Goal: Find specific page/section: Find specific page/section

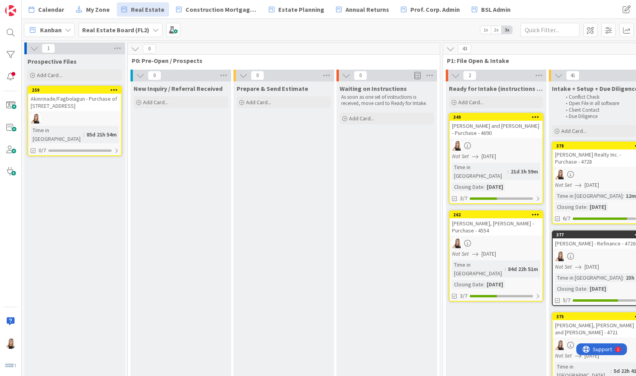
scroll to position [535, 1226]
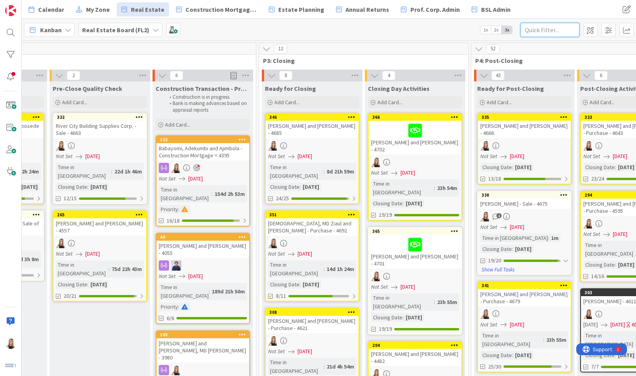
click at [550, 33] on input "text" at bounding box center [549, 30] width 59 height 14
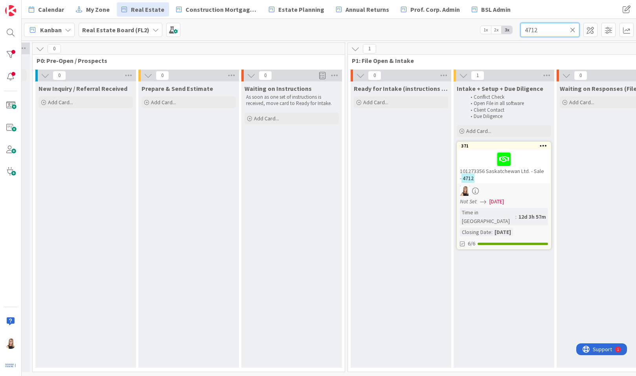
scroll to position [0, 92]
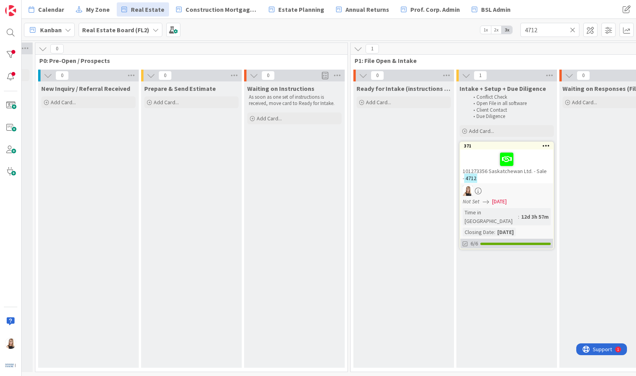
click at [487, 242] on div at bounding box center [515, 243] width 70 height 2
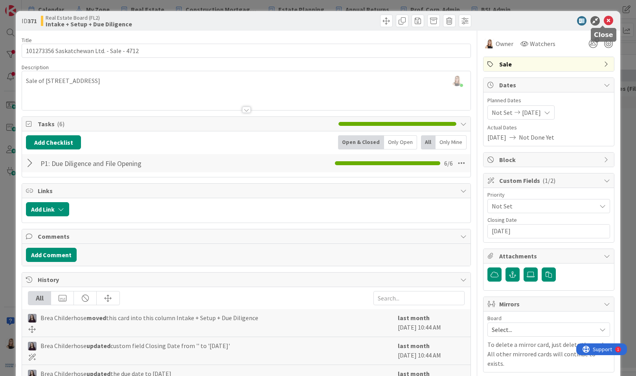
click at [603, 20] on icon at bounding box center [607, 20] width 9 height 9
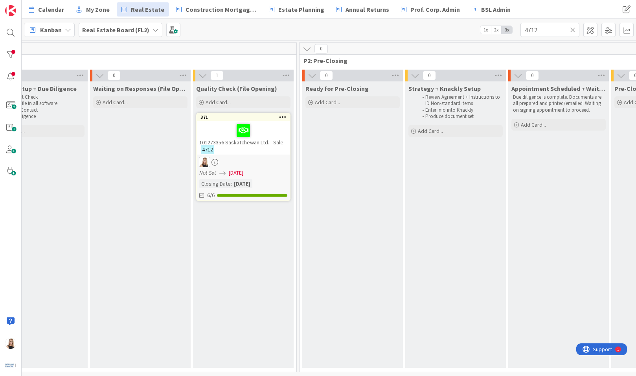
scroll to position [0, 531]
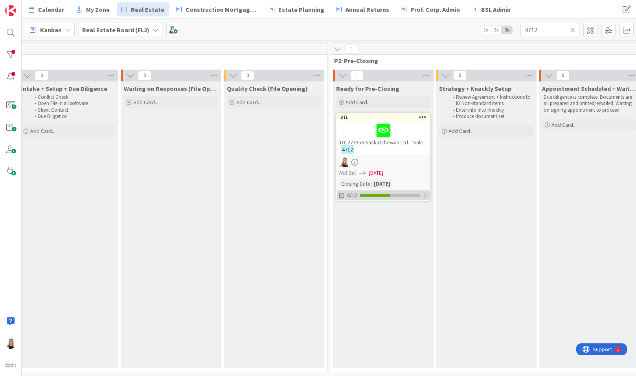
click at [370, 198] on div "6/12" at bounding box center [383, 195] width 93 height 10
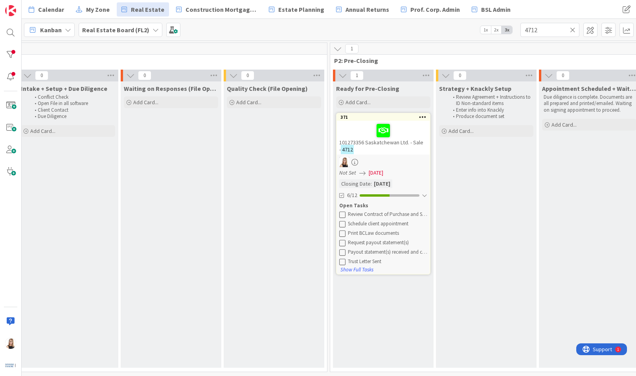
click at [344, 213] on icon at bounding box center [342, 214] width 6 height 6
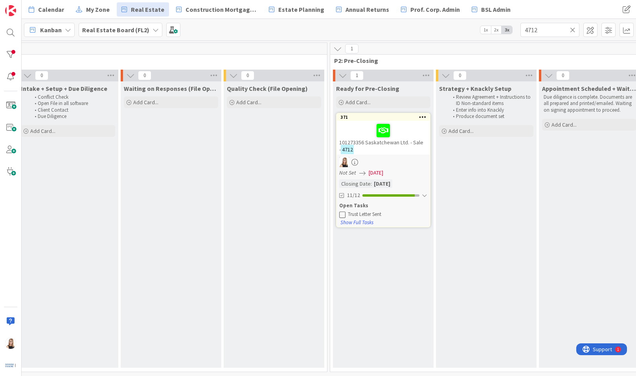
click at [344, 213] on icon at bounding box center [342, 214] width 6 height 6
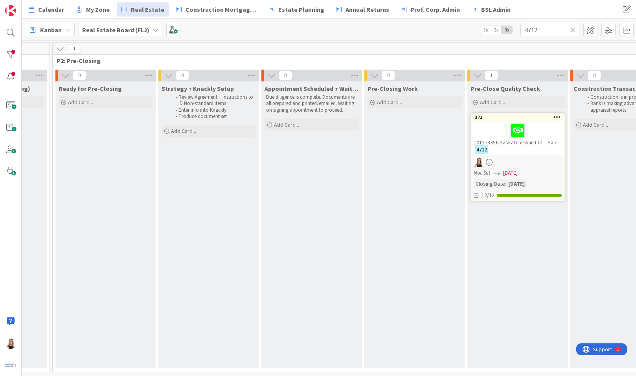
scroll to position [0, 810]
click at [518, 191] on div "12/15" at bounding box center [515, 195] width 93 height 10
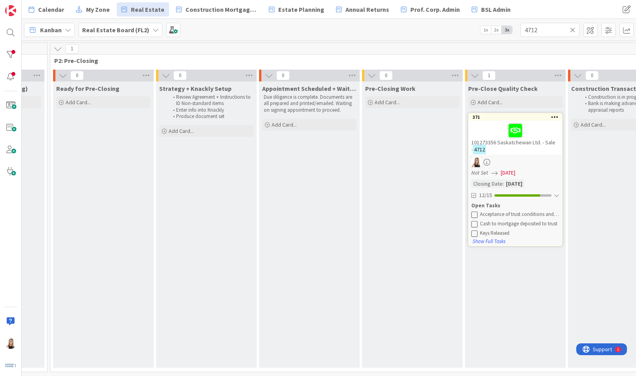
click at [474, 213] on icon at bounding box center [474, 214] width 6 height 6
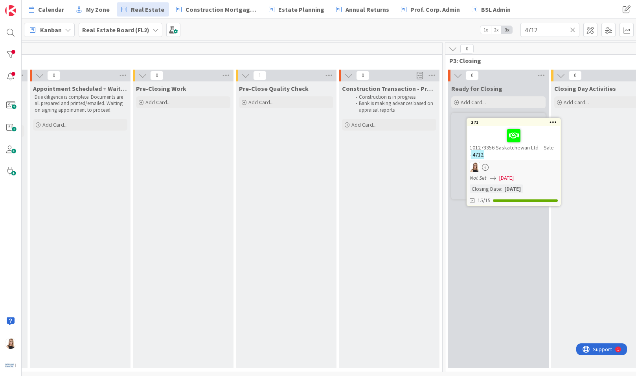
scroll to position [0, 1040]
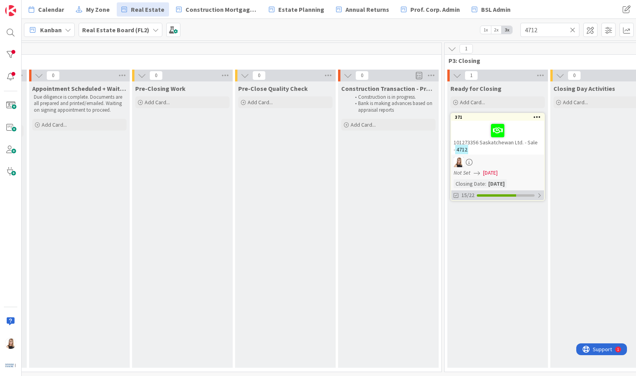
click at [483, 198] on div "15/22" at bounding box center [497, 195] width 93 height 10
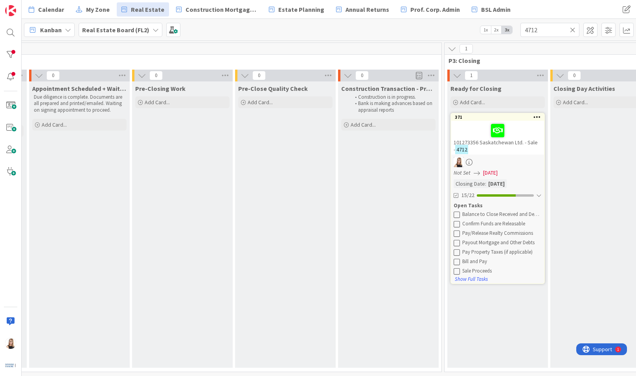
click at [458, 213] on icon at bounding box center [456, 214] width 6 height 6
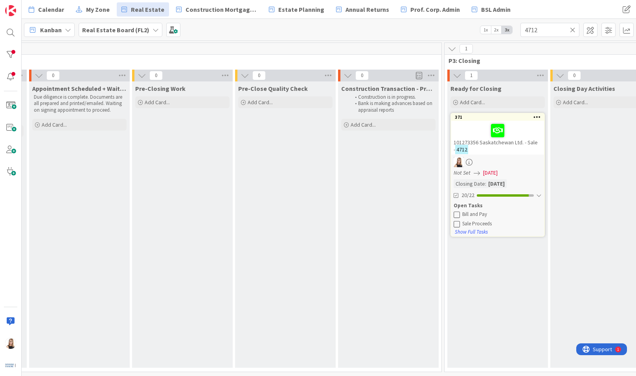
click at [458, 213] on icon at bounding box center [456, 214] width 6 height 6
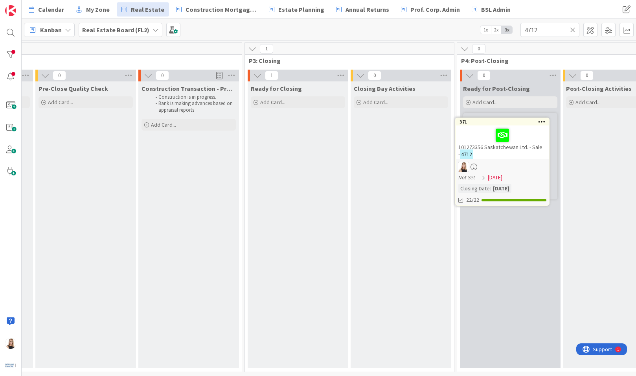
scroll to position [0, 1242]
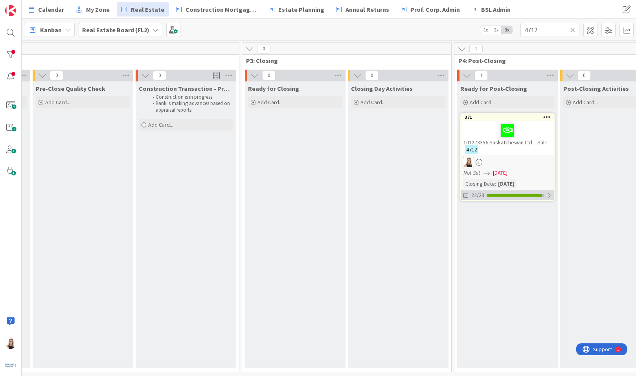
click at [530, 198] on div "22/23" at bounding box center [507, 195] width 93 height 10
click at [466, 214] on icon at bounding box center [466, 214] width 6 height 6
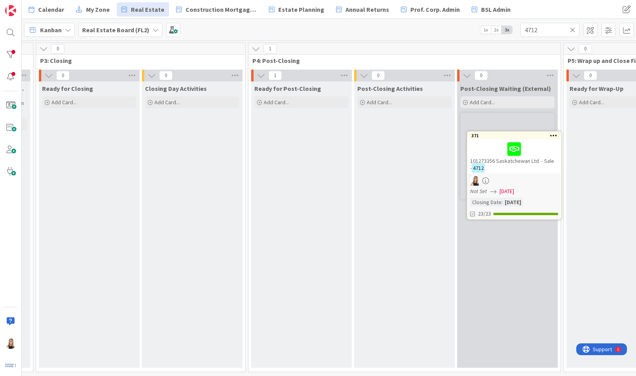
scroll to position [0, 1451]
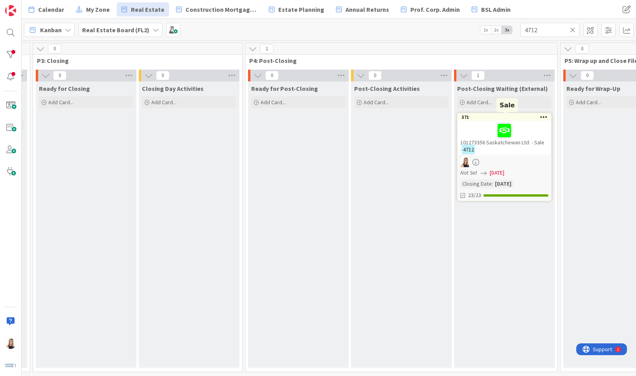
click at [524, 116] on div "371" at bounding box center [505, 116] width 89 height 5
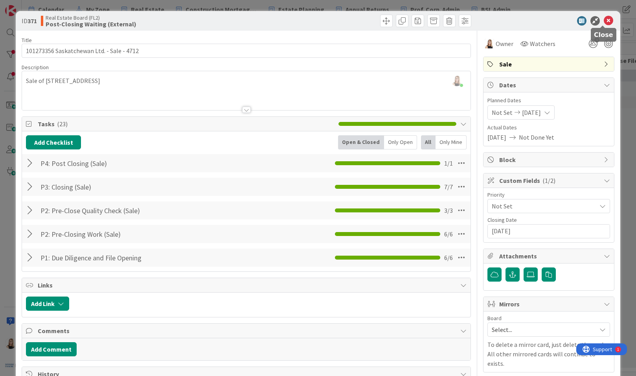
click at [606, 21] on icon at bounding box center [607, 20] width 9 height 9
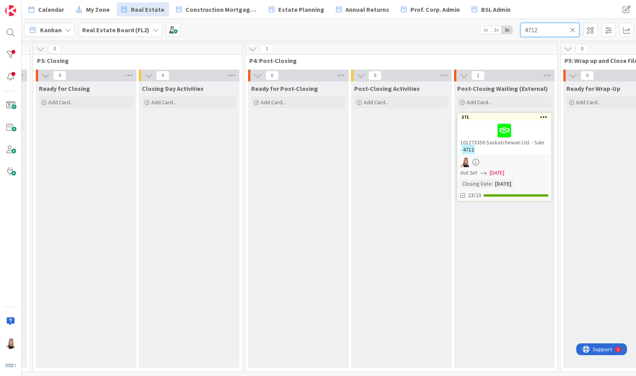
click at [539, 31] on input "4712" at bounding box center [549, 30] width 59 height 14
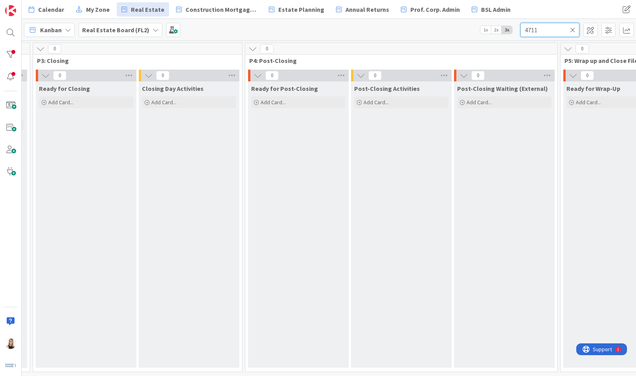
type input "4711"
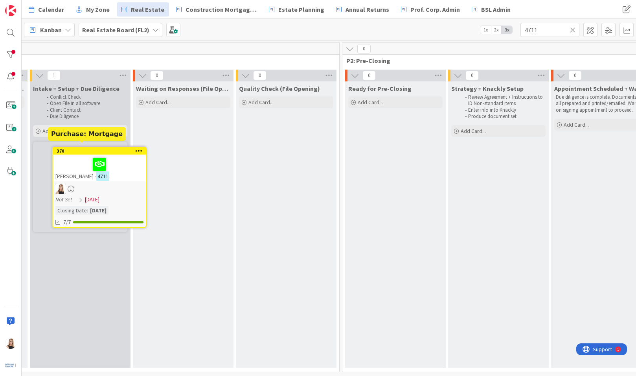
scroll to position [0, 500]
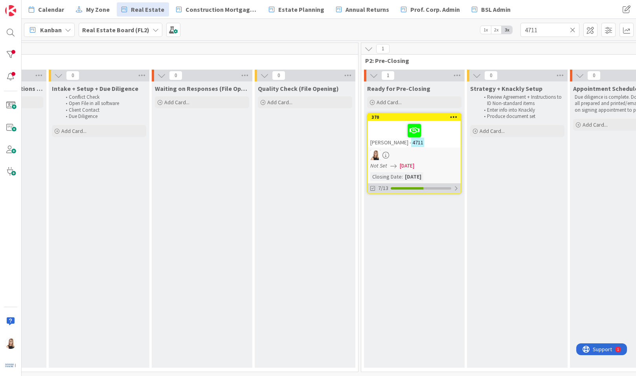
click at [439, 190] on div "7/13" at bounding box center [414, 188] width 93 height 10
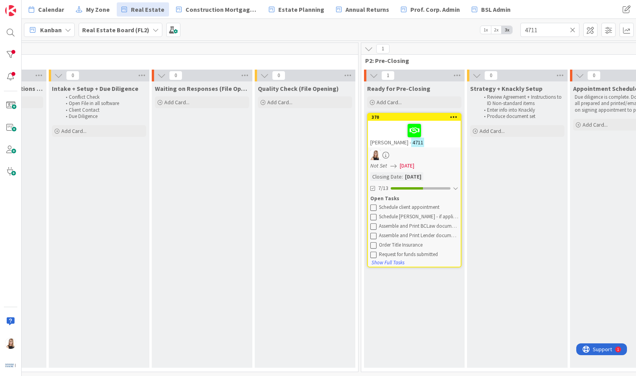
click at [374, 209] on icon at bounding box center [373, 207] width 6 height 6
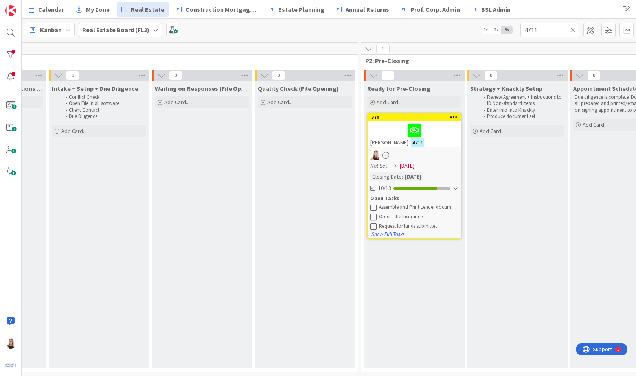
click at [374, 209] on icon at bounding box center [373, 207] width 6 height 6
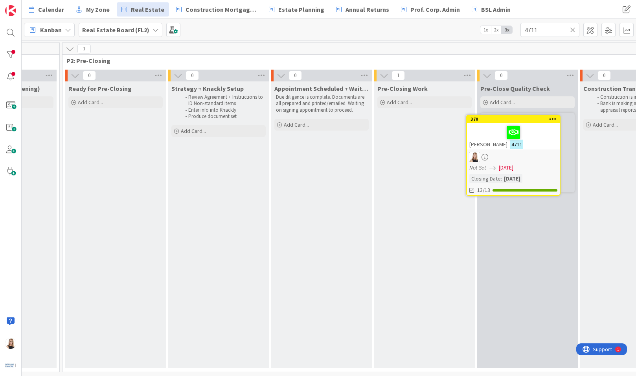
scroll to position [0, 802]
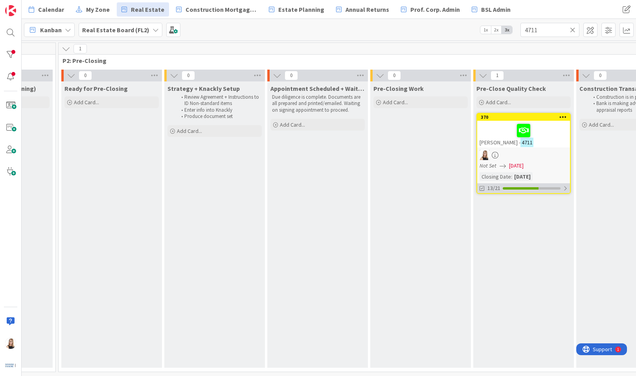
click at [513, 191] on div "13/21" at bounding box center [523, 188] width 93 height 10
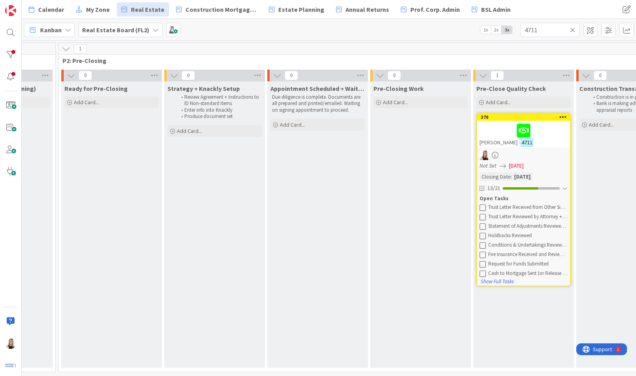
click at [483, 207] on icon at bounding box center [482, 207] width 6 height 6
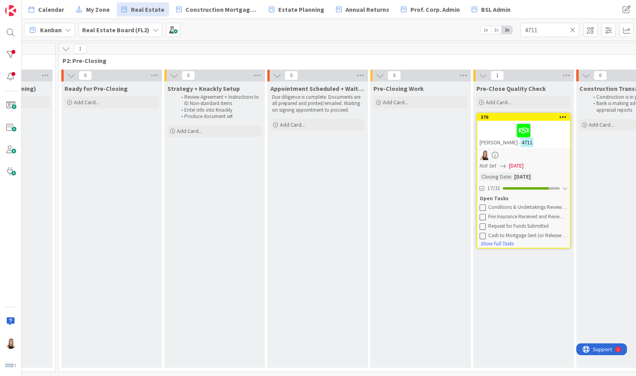
click at [483, 207] on icon at bounding box center [482, 207] width 6 height 6
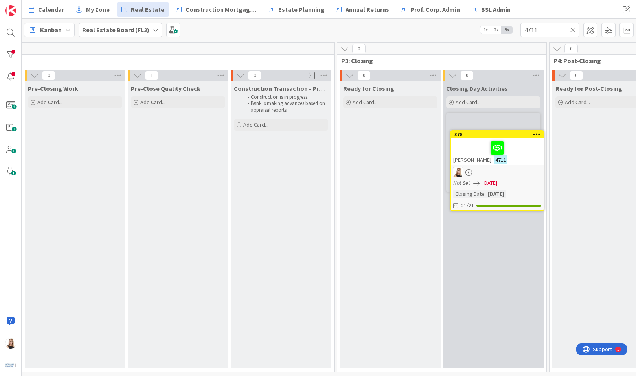
scroll to position [0, 1178]
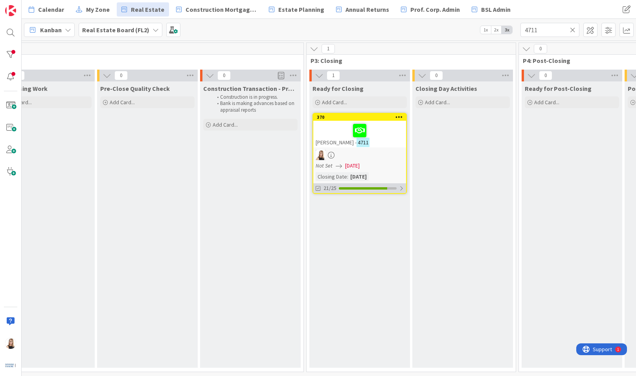
click at [368, 189] on div at bounding box center [363, 188] width 48 height 2
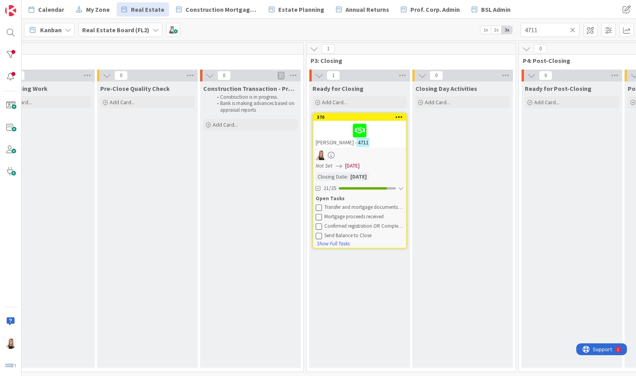
click at [319, 206] on icon at bounding box center [318, 207] width 6 height 6
click at [318, 206] on icon at bounding box center [318, 207] width 6 height 6
click at [318, 207] on icon at bounding box center [318, 207] width 6 height 6
click at [319, 209] on icon at bounding box center [318, 207] width 6 height 6
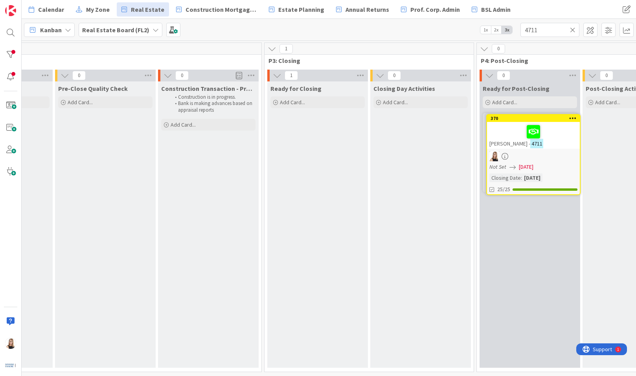
scroll to position [0, 1231]
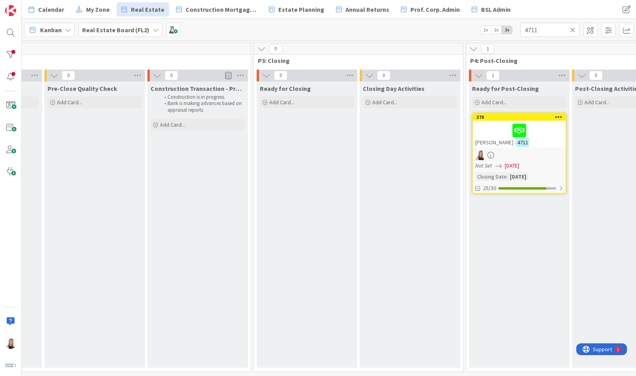
click at [571, 30] on icon at bounding box center [572, 29] width 5 height 7
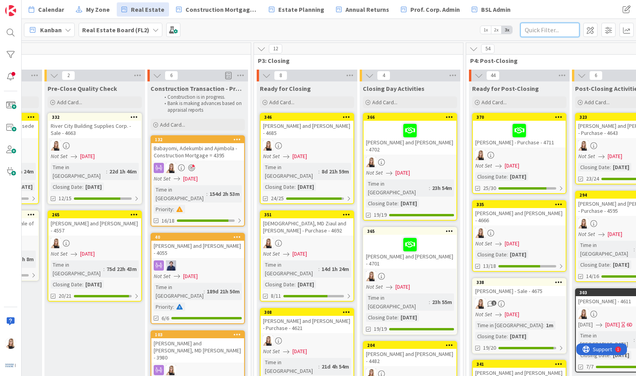
click at [535, 35] on input "text" at bounding box center [549, 30] width 59 height 14
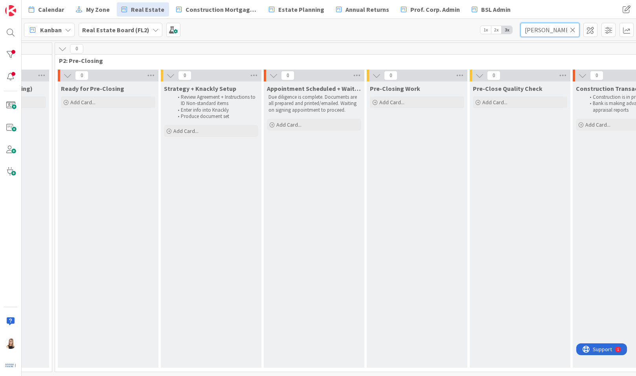
scroll to position [0, 781]
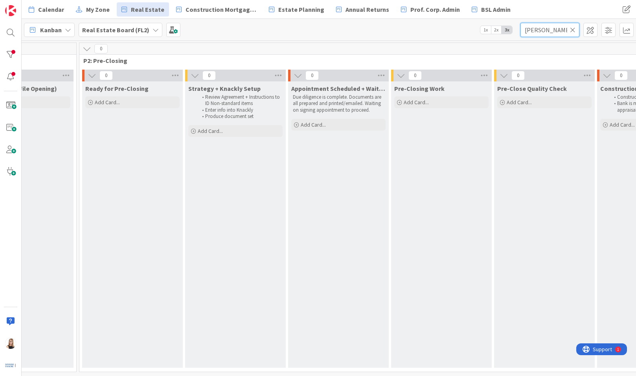
drag, startPoint x: 547, startPoint y: 31, endPoint x: 446, endPoint y: 26, distance: 101.1
click at [446, 26] on div "Kanban Real Estate Board (FL2) 1x 2x 3x [PERSON_NAME]" at bounding box center [329, 30] width 614 height 22
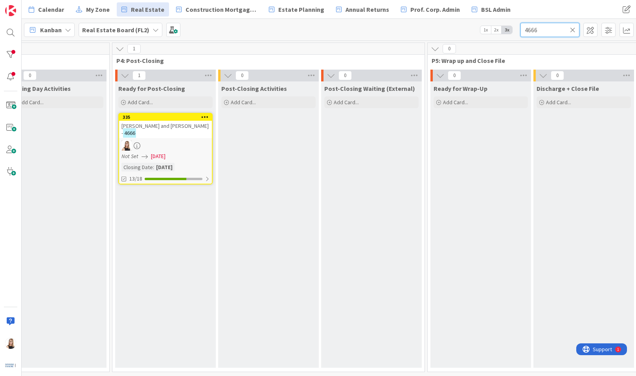
scroll to position [0, 1651]
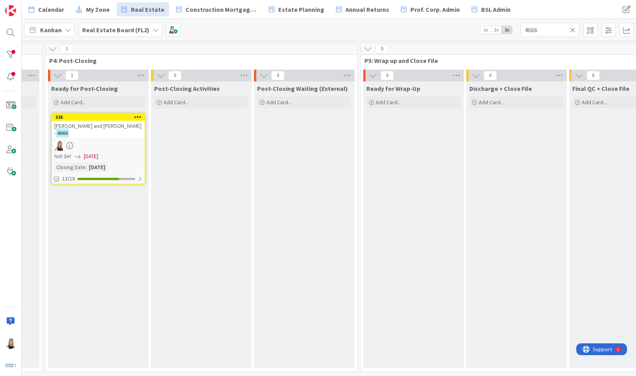
click at [132, 153] on div "Not Set [DATE]" at bounding box center [99, 156] width 90 height 8
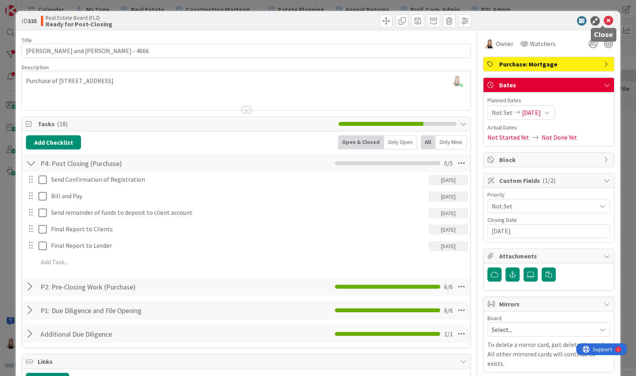
click at [603, 20] on icon at bounding box center [607, 20] width 9 height 9
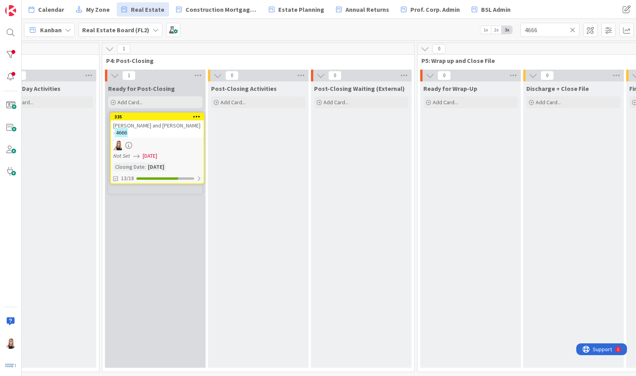
scroll to position [0, 1588]
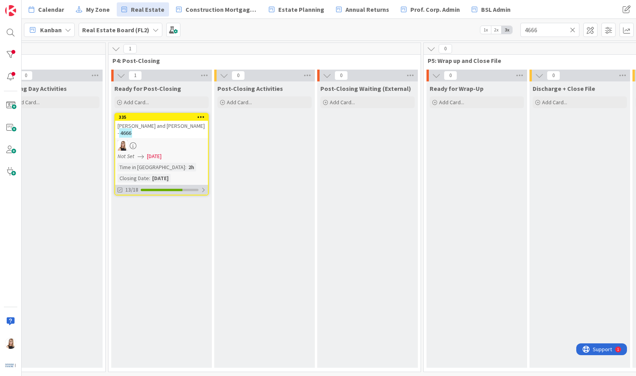
drag, startPoint x: 147, startPoint y: 189, endPoint x: 160, endPoint y: 189, distance: 13.4
click at [147, 189] on div at bounding box center [162, 190] width 42 height 2
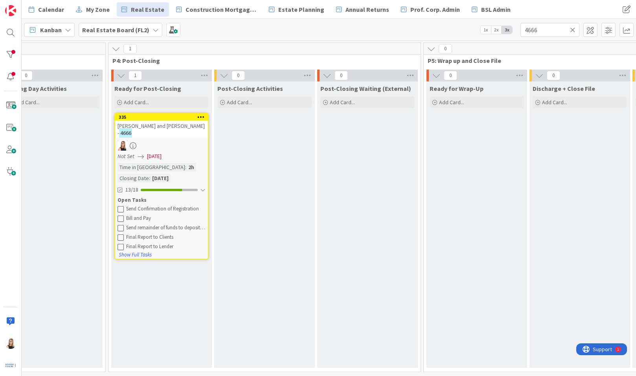
click at [121, 208] on icon at bounding box center [120, 208] width 6 height 6
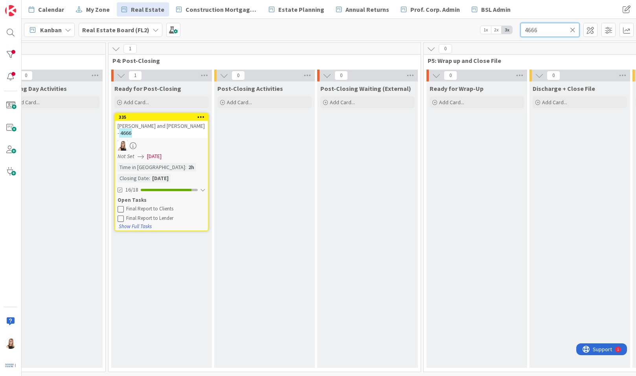
click at [545, 30] on input "4666" at bounding box center [549, 30] width 59 height 14
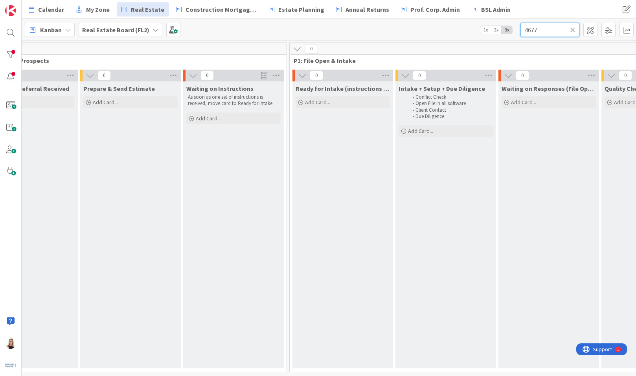
scroll to position [0, 0]
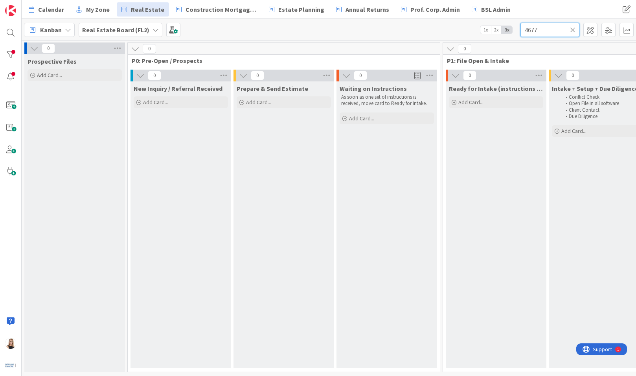
type input "4677"
click at [574, 32] on icon at bounding box center [572, 29] width 5 height 7
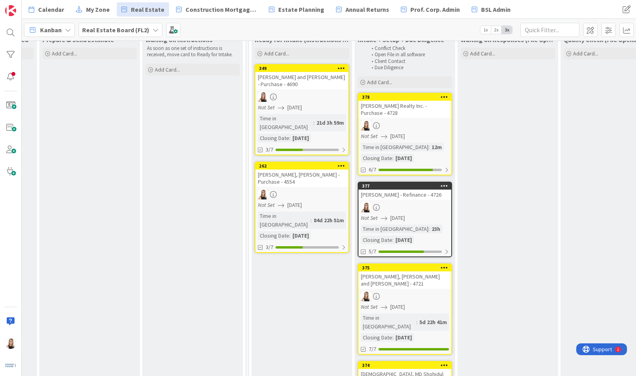
scroll to position [59, 194]
